Goal: Find specific page/section: Find specific page/section

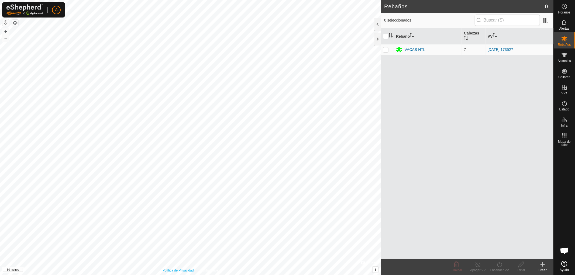
click at [173, 275] on html "A Horarios Alertas Rebaños Animales Collares VVs Estado Infra Mapa de calor Ayu…" at bounding box center [287, 137] width 575 height 275
click at [201, 269] on div "Política de Privacidad Contáctanos WP 7 Tipo: trough Capacidad: 100L Nivel de A…" at bounding box center [190, 137] width 381 height 275
click at [168, 275] on html "A Horarios Alertas Rebaños Animales Collares VVs Estado Infra Mapa de calor Ayu…" at bounding box center [287, 137] width 575 height 275
click at [216, 270] on div "Política de Privacidad Contáctanos WP 7 Tipo: trough Capacidad: 100L Nivel de A…" at bounding box center [190, 137] width 381 height 275
click at [565, 25] on icon at bounding box center [564, 22] width 6 height 6
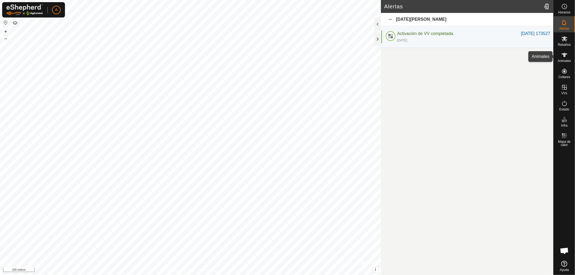
click at [564, 57] on icon at bounding box center [564, 55] width 6 height 6
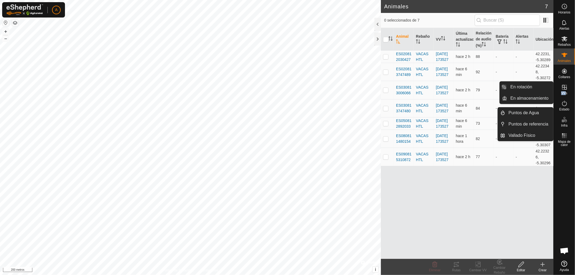
click at [564, 91] on div "VVs" at bounding box center [563, 89] width 21 height 16
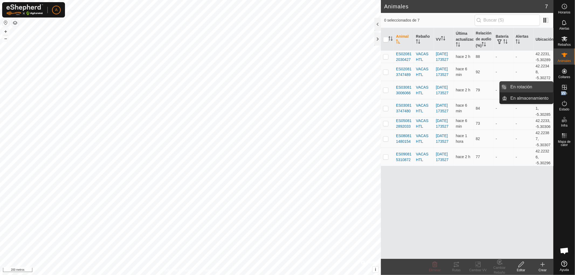
click at [533, 89] on link "En rotación" at bounding box center [530, 87] width 46 height 11
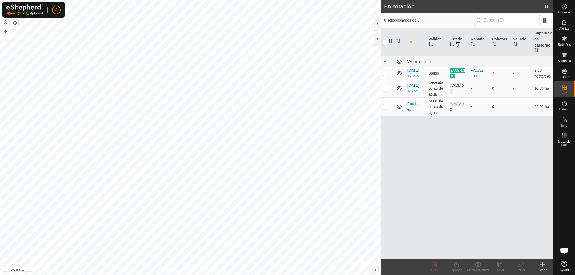
checkbox input "true"
